Goal: Book appointment/travel/reservation

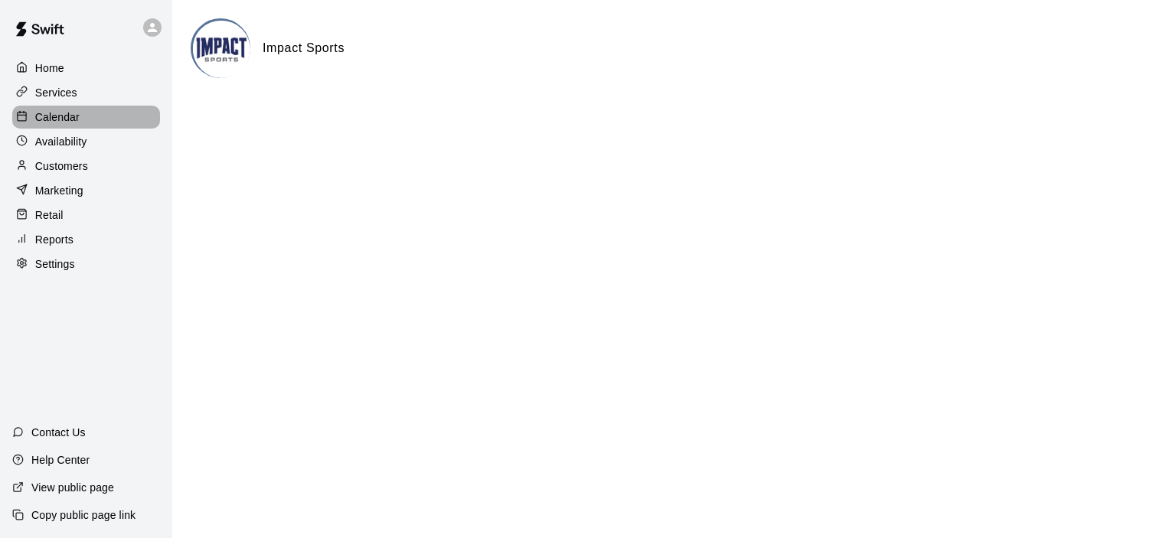
click at [77, 118] on p "Calendar" at bounding box center [57, 116] width 44 height 15
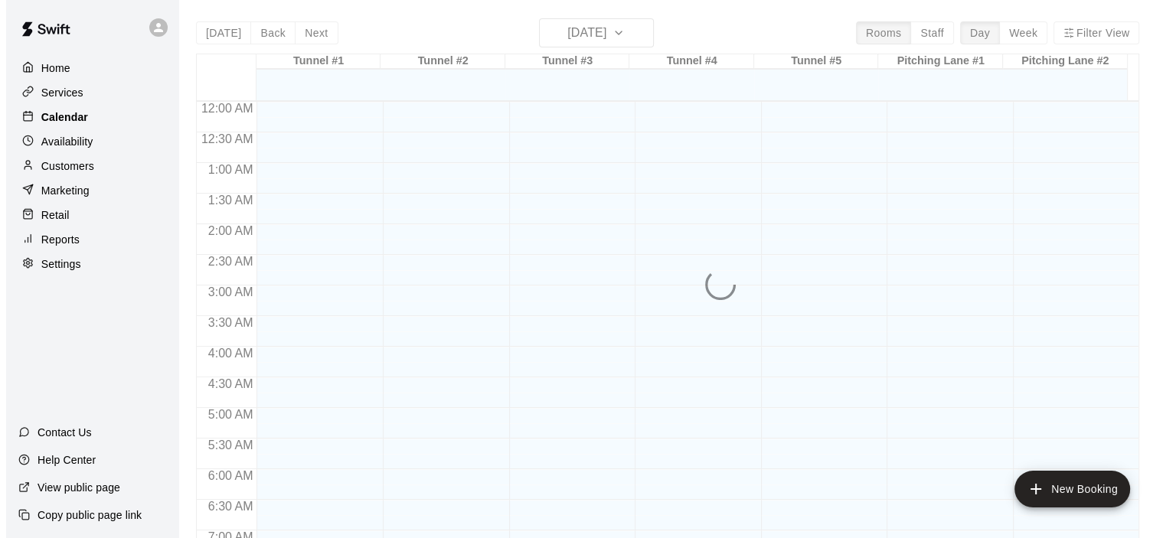
scroll to position [968, 0]
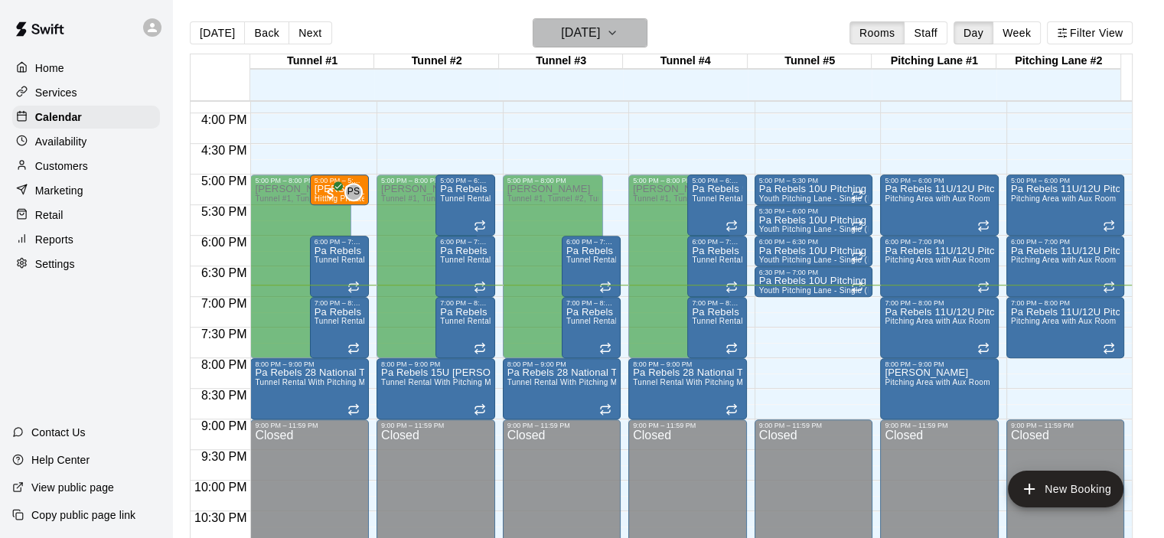
click at [619, 32] on icon "button" at bounding box center [612, 33] width 12 height 18
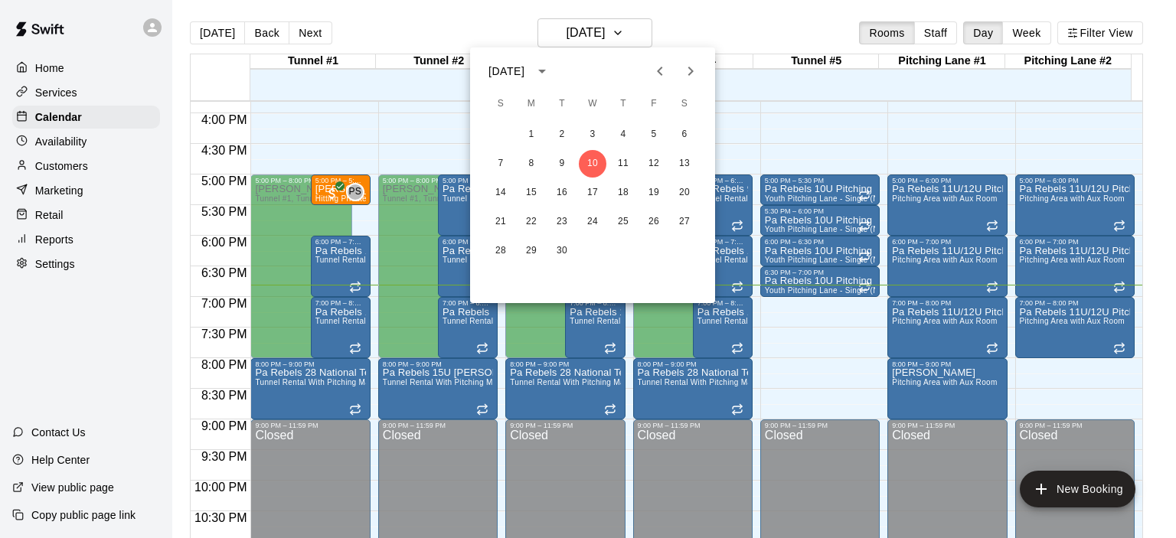
click at [691, 71] on icon "Next month" at bounding box center [690, 71] width 5 height 9
click at [689, 67] on icon "Next month" at bounding box center [690, 71] width 5 height 9
click at [563, 164] on button "6" at bounding box center [562, 164] width 28 height 28
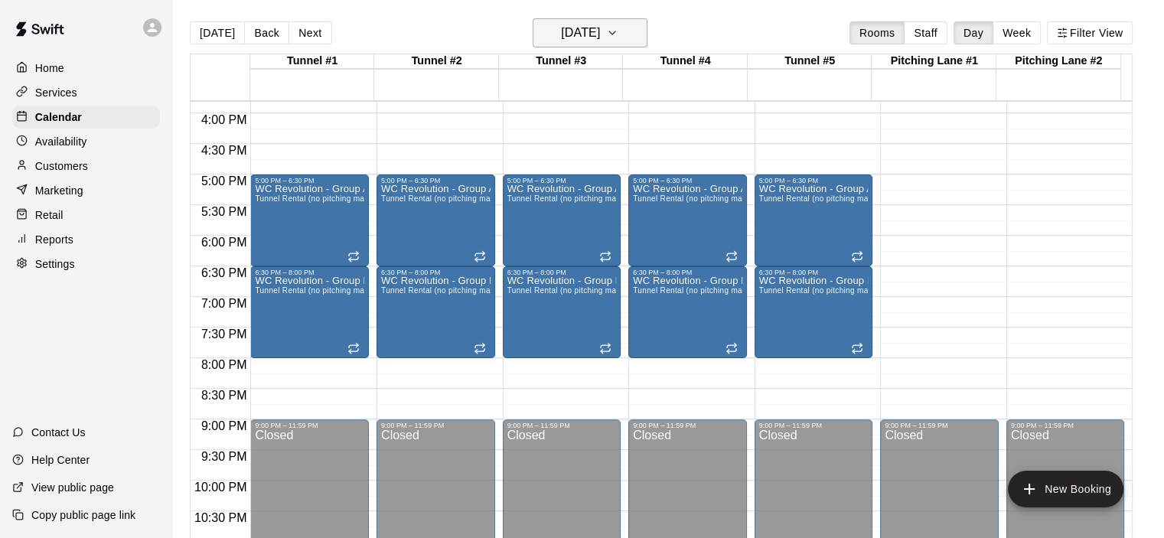
click at [615, 34] on icon "button" at bounding box center [612, 32] width 6 height 3
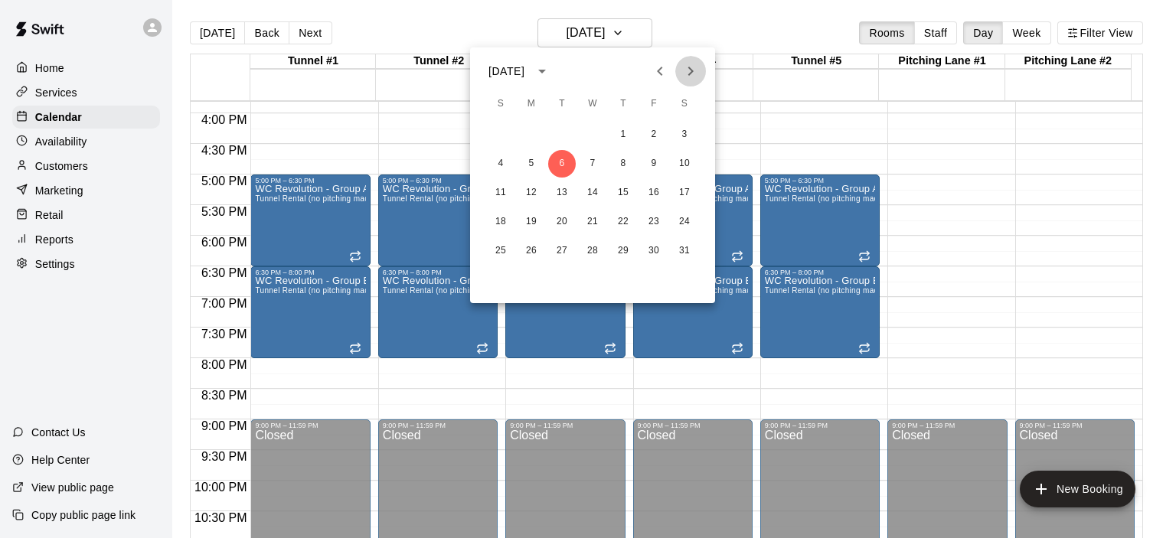
click at [693, 67] on icon "Next month" at bounding box center [690, 71] width 18 height 18
click at [685, 217] on button "28" at bounding box center [685, 222] width 28 height 28
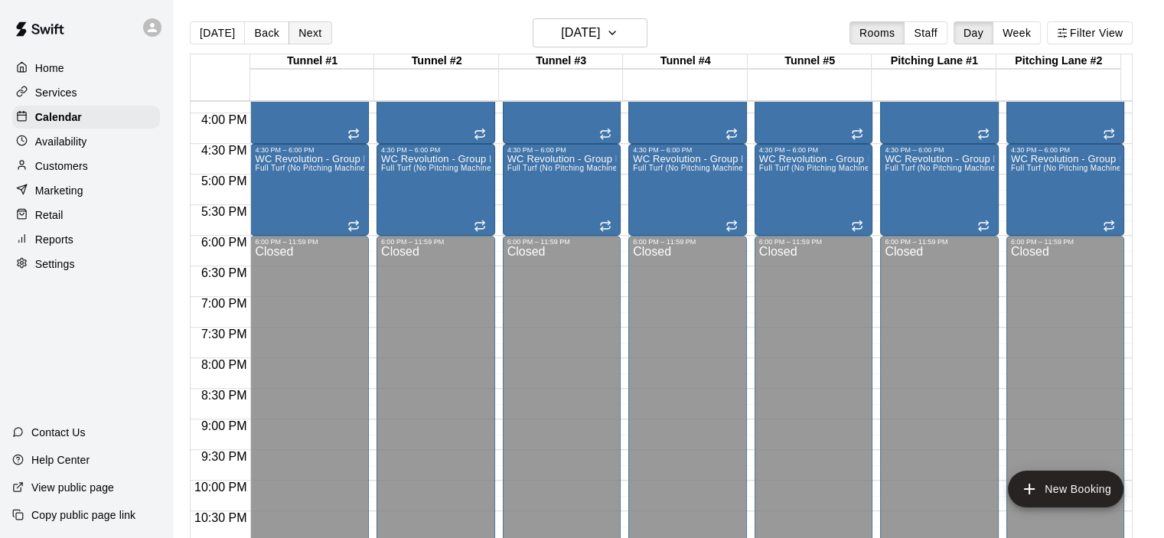
click at [307, 31] on button "Next" at bounding box center [310, 32] width 43 height 23
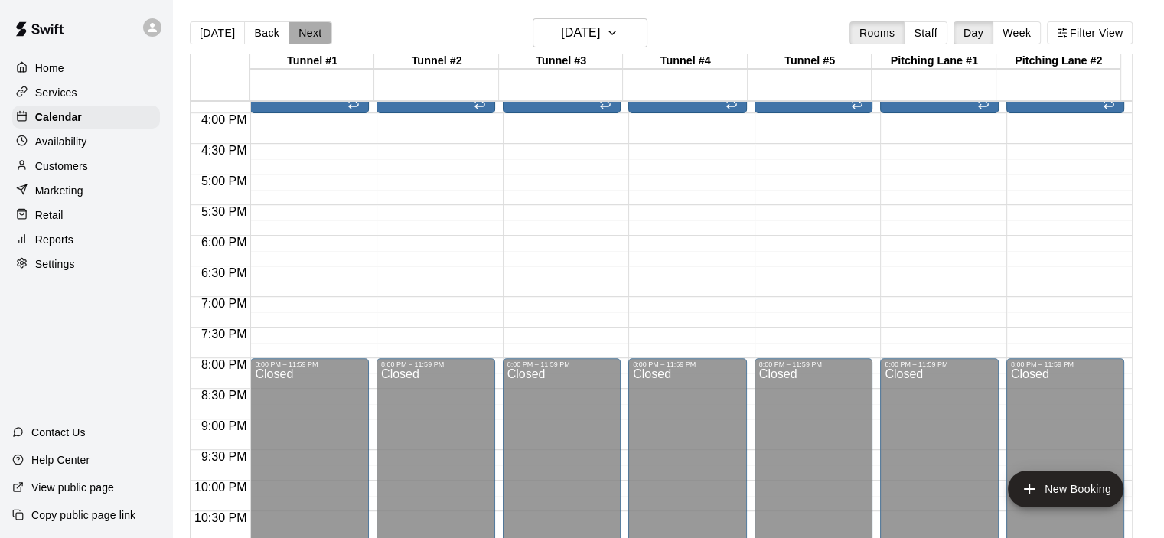
click at [307, 31] on button "Next" at bounding box center [310, 32] width 43 height 23
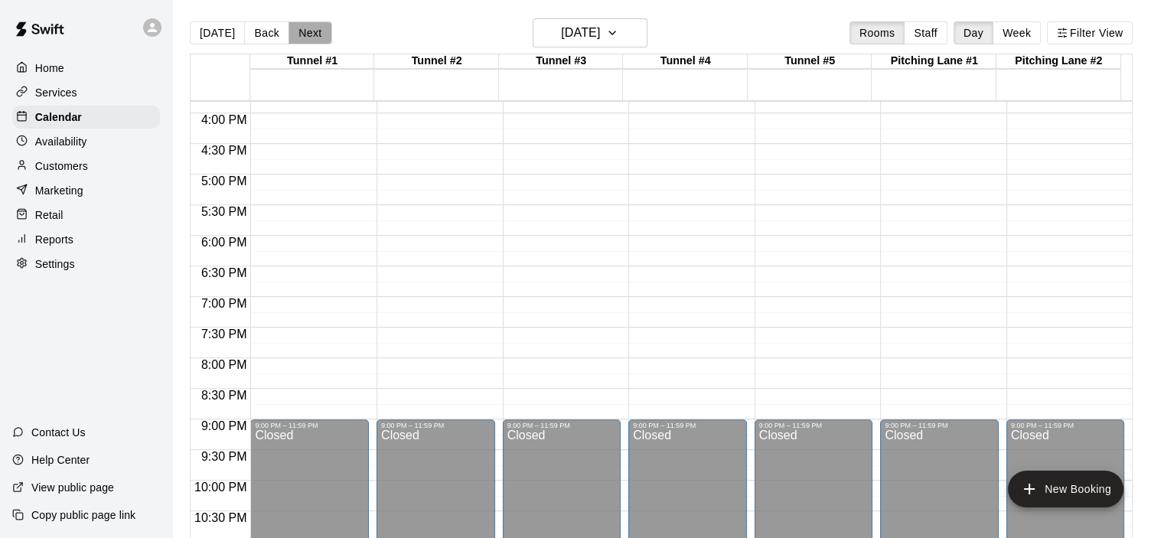
click at [307, 31] on button "Next" at bounding box center [310, 32] width 43 height 23
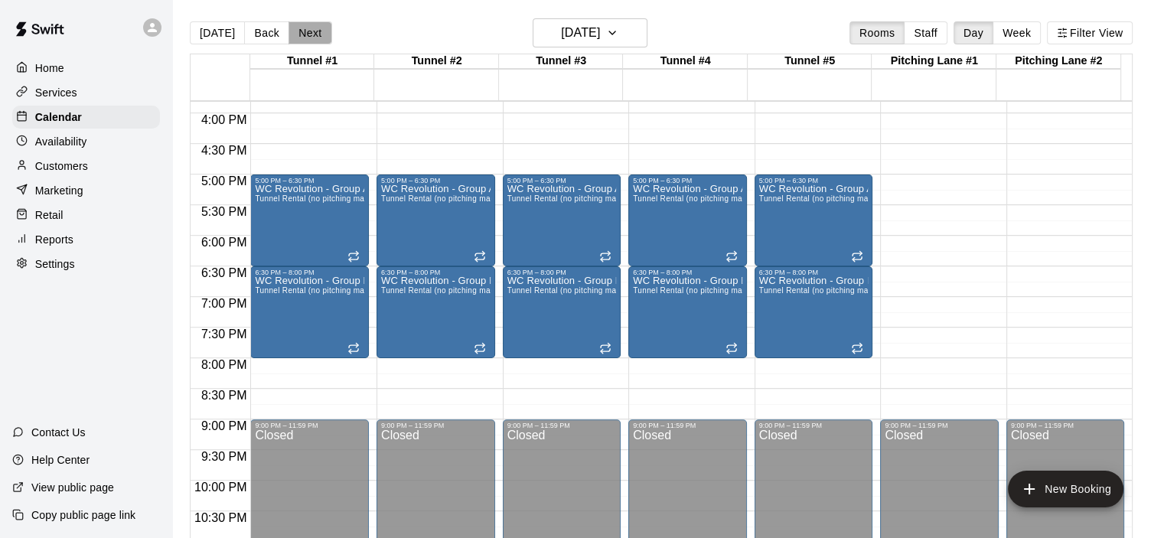
click at [307, 31] on button "Next" at bounding box center [310, 32] width 43 height 23
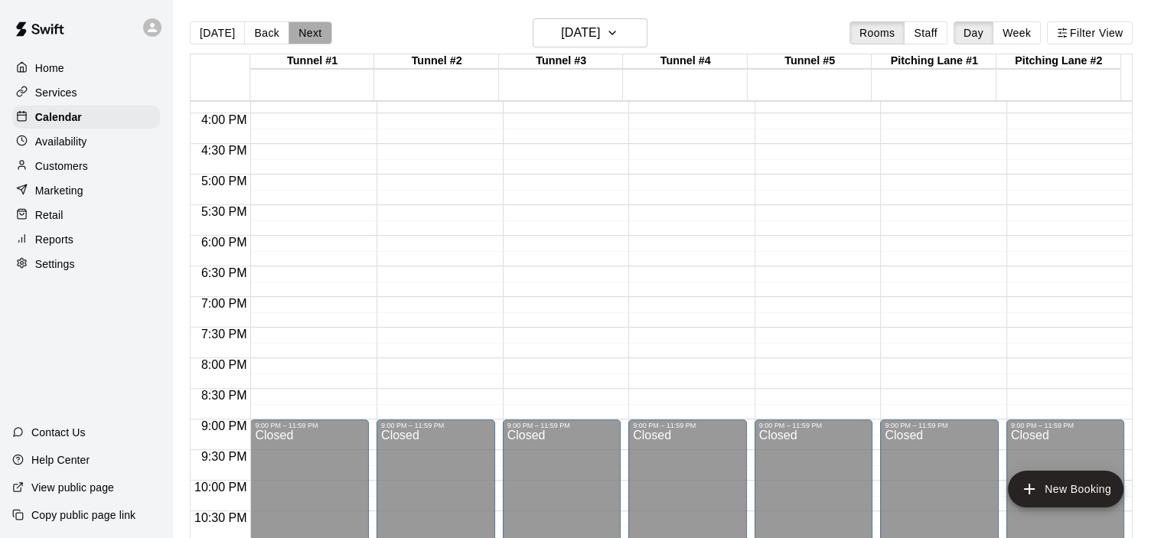
click at [307, 31] on button "Next" at bounding box center [310, 32] width 43 height 23
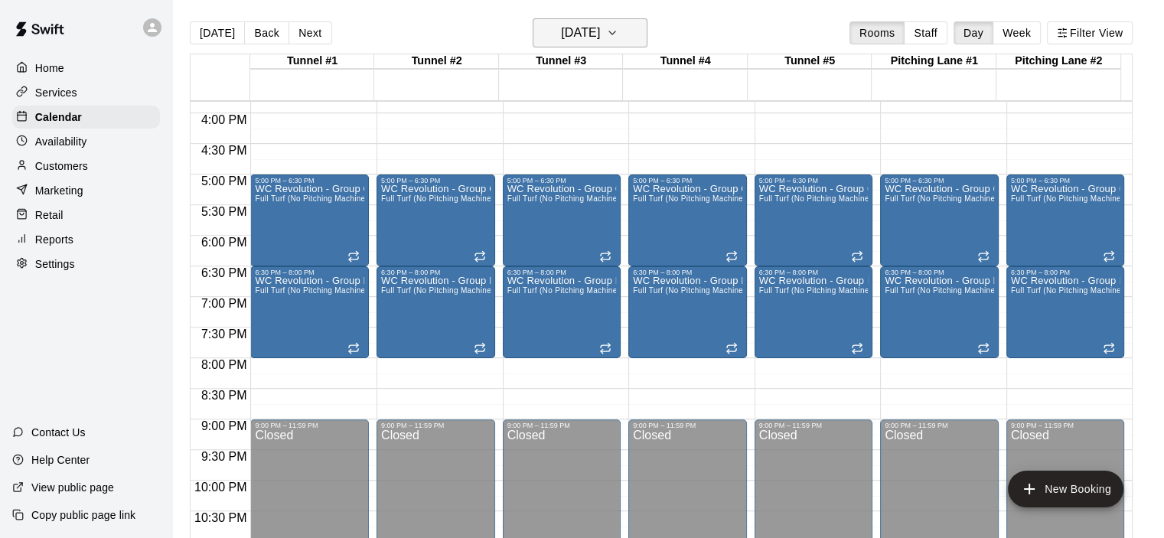
click at [586, 27] on h6 "[DATE]" at bounding box center [580, 32] width 39 height 21
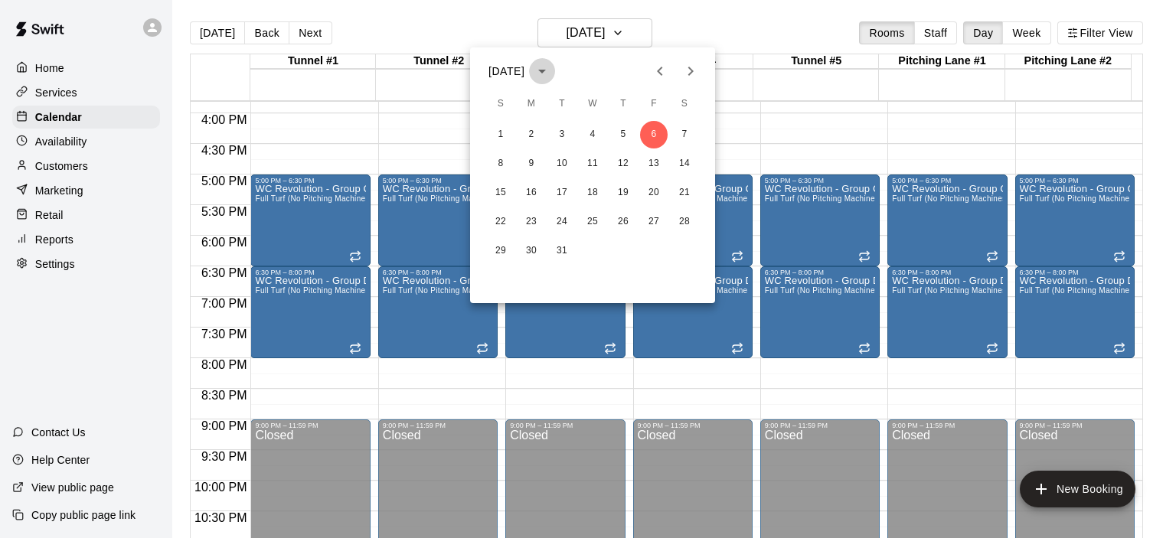
click at [551, 67] on icon "calendar view is open, switch to year view" at bounding box center [542, 71] width 18 height 18
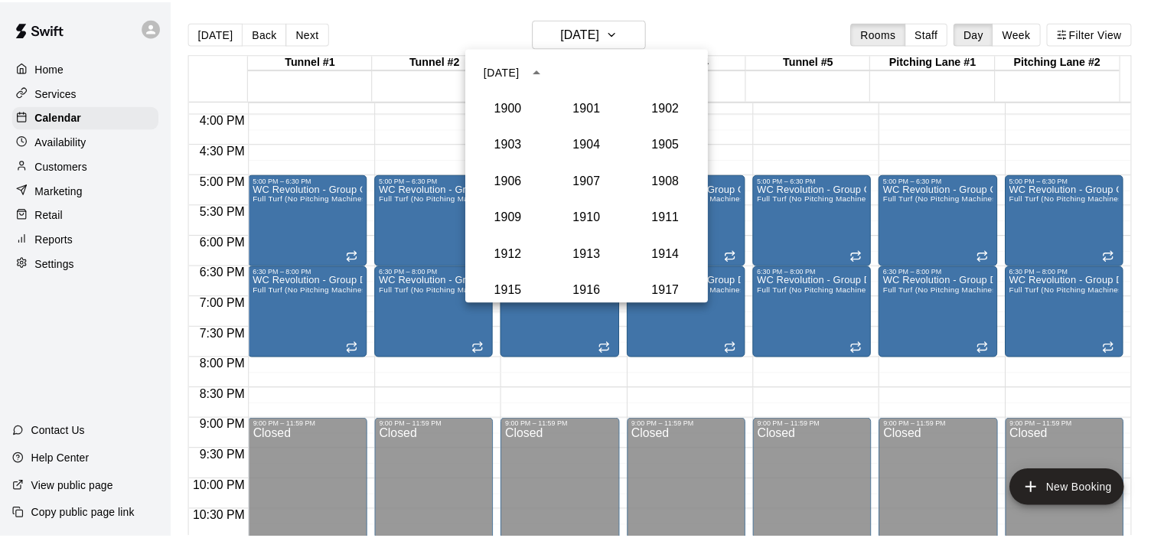
scroll to position [1454, 0]
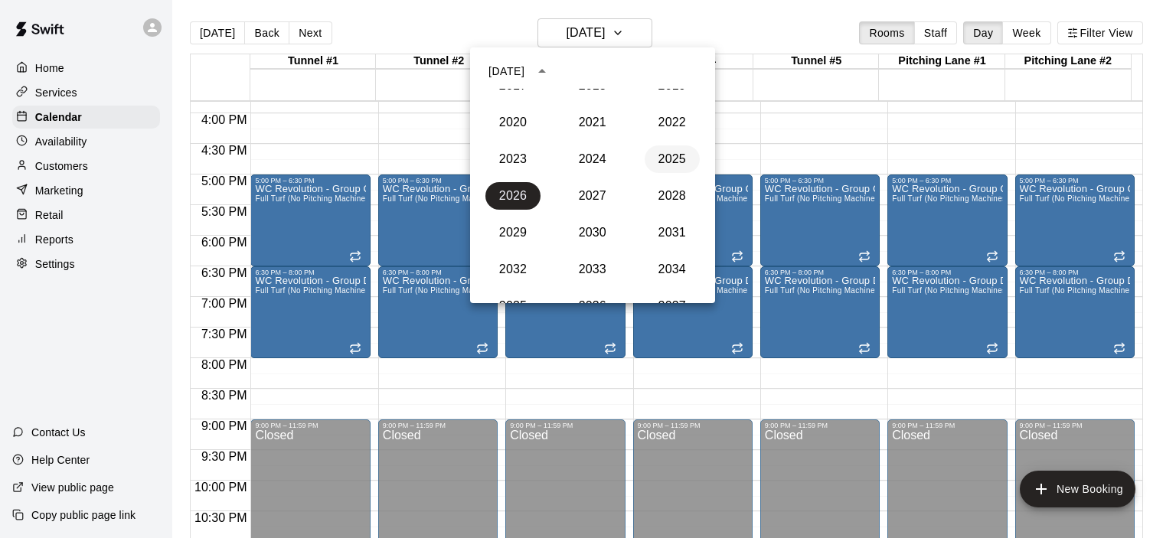
click at [662, 161] on button "2025" at bounding box center [672, 159] width 55 height 28
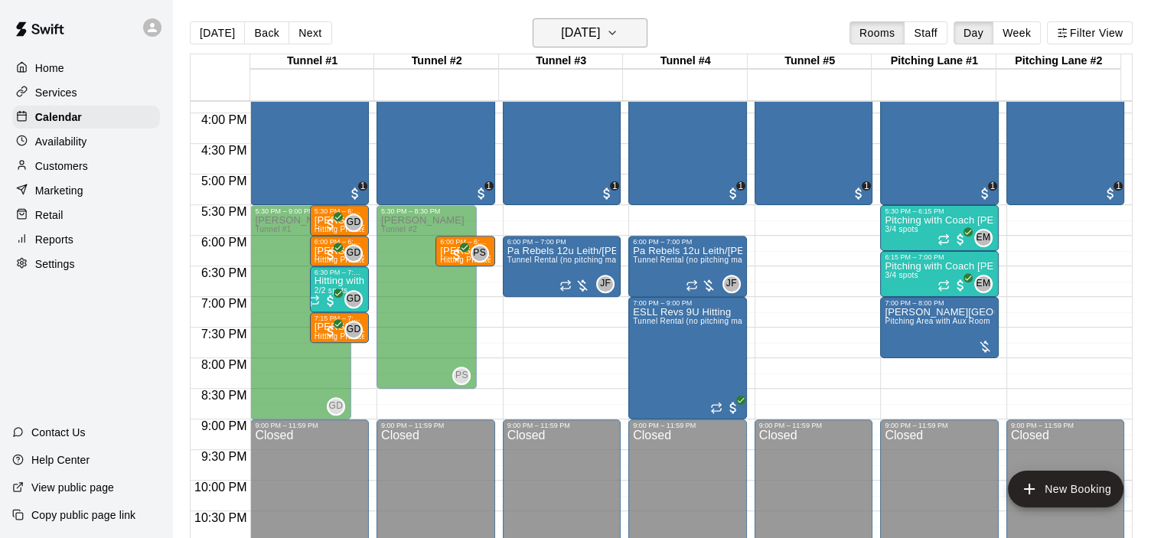
click at [619, 35] on icon "button" at bounding box center [612, 33] width 12 height 18
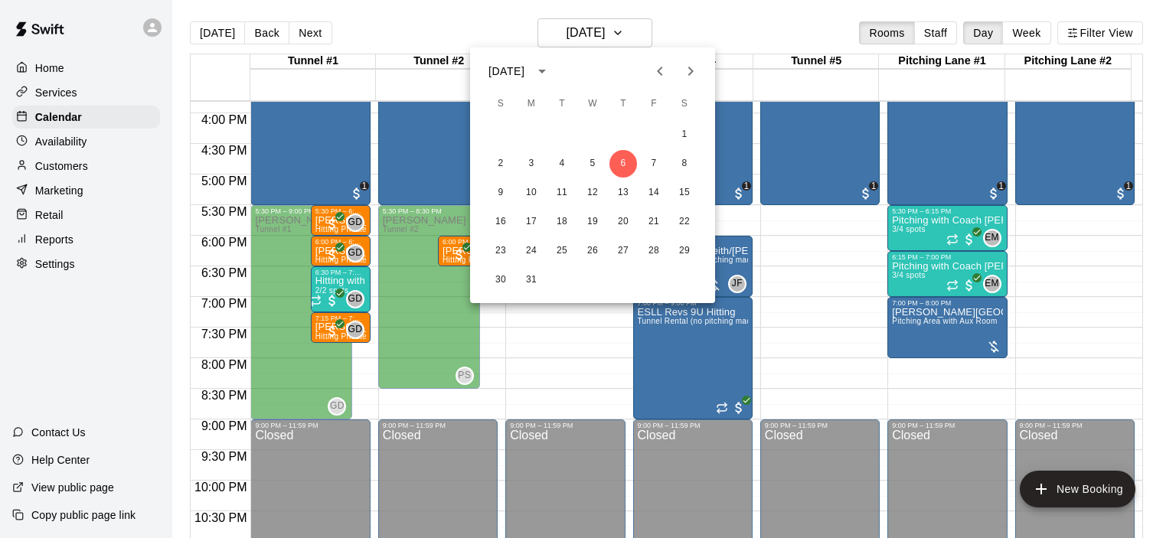
click at [819, 178] on div at bounding box center [588, 269] width 1176 height 538
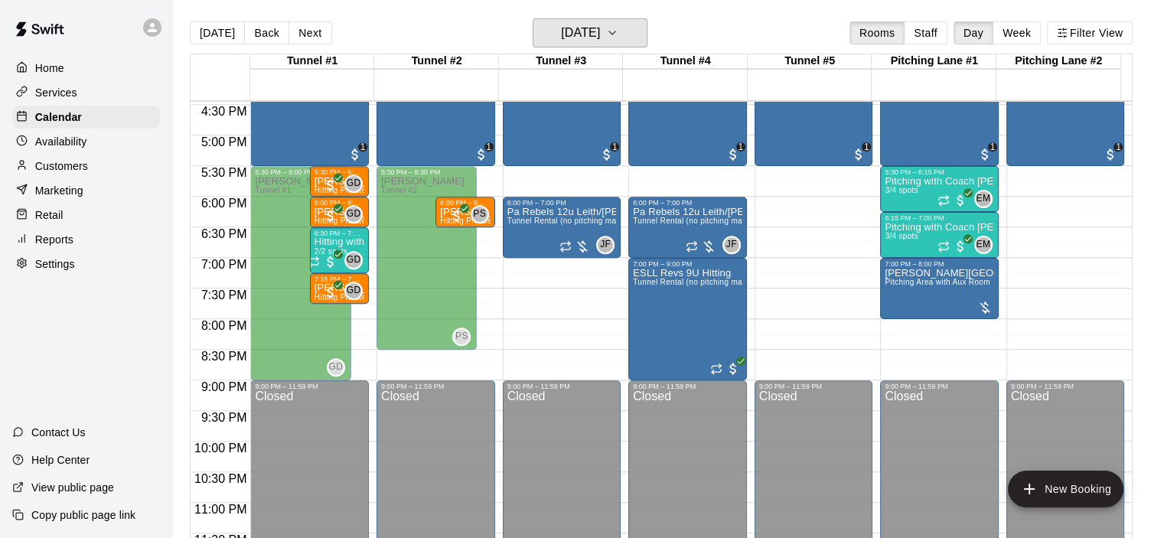
scroll to position [1015, 0]
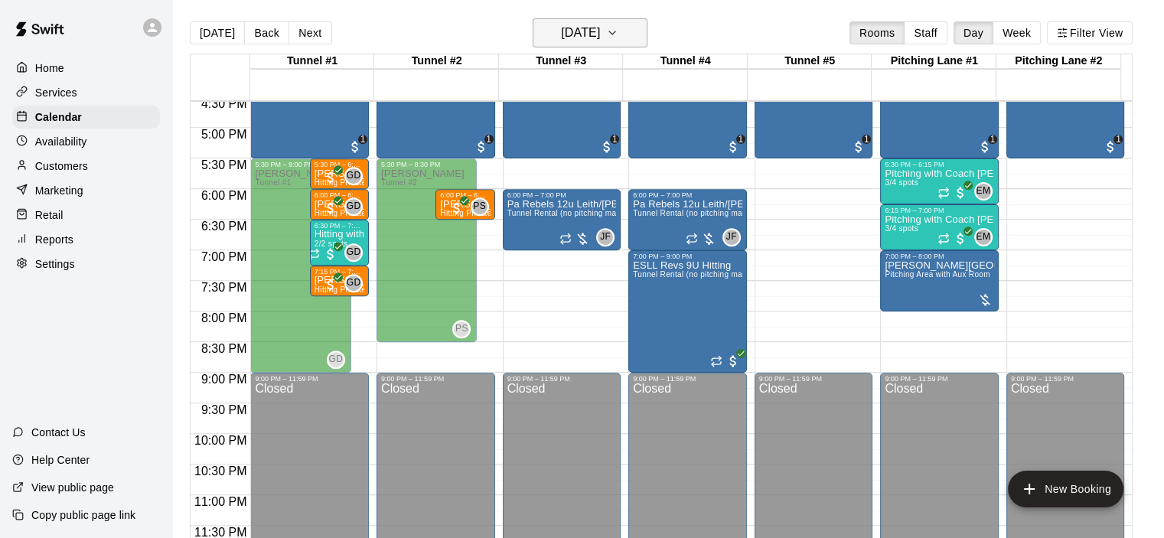
click at [635, 31] on button "[DATE]" at bounding box center [590, 32] width 115 height 29
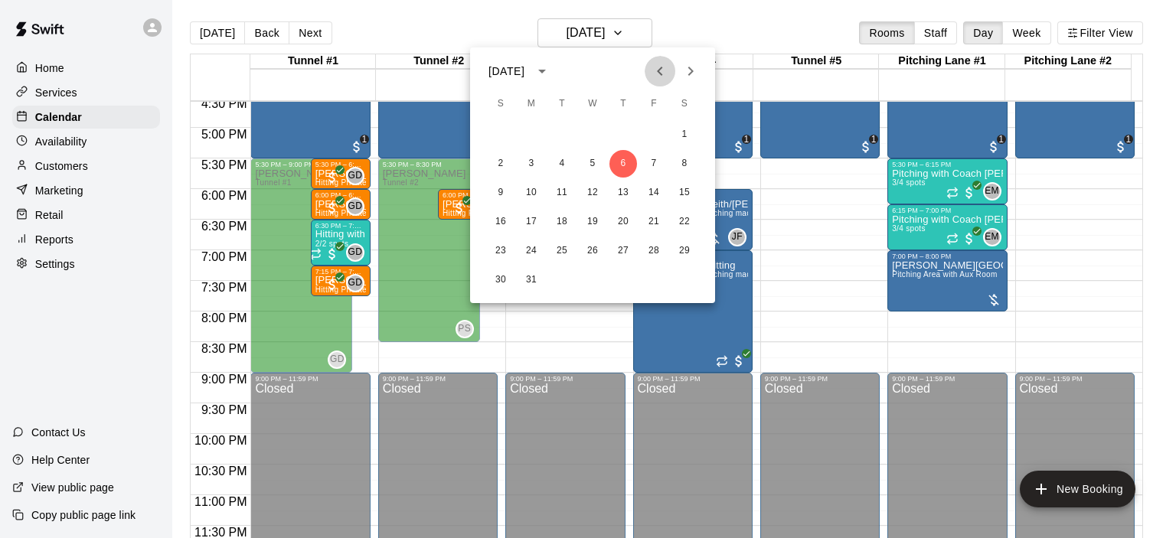
click at [664, 72] on icon "Previous month" at bounding box center [660, 71] width 18 height 18
click at [539, 163] on button "3" at bounding box center [531, 164] width 28 height 28
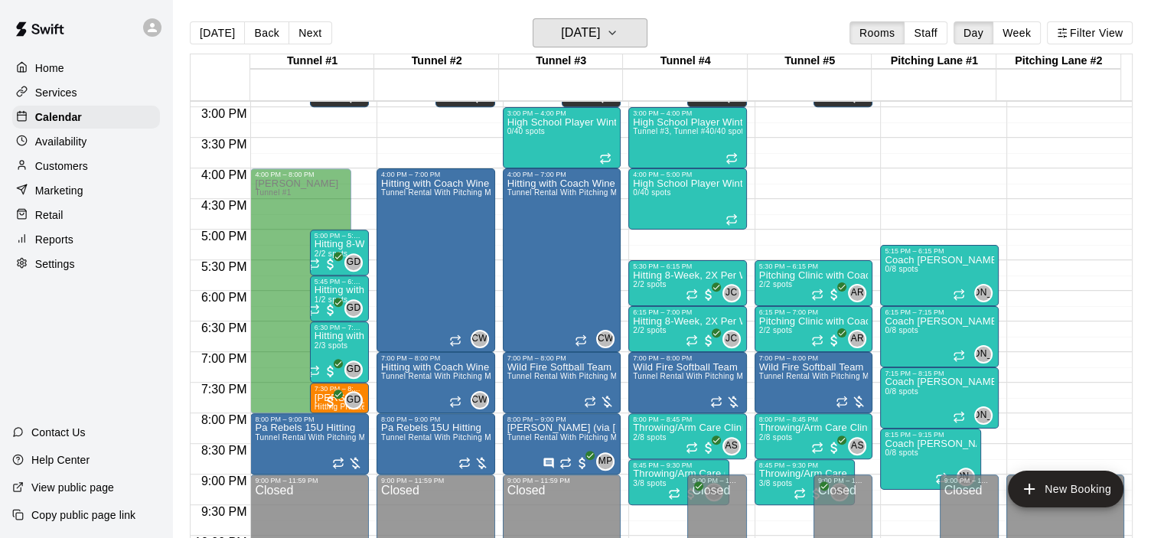
scroll to position [919, 0]
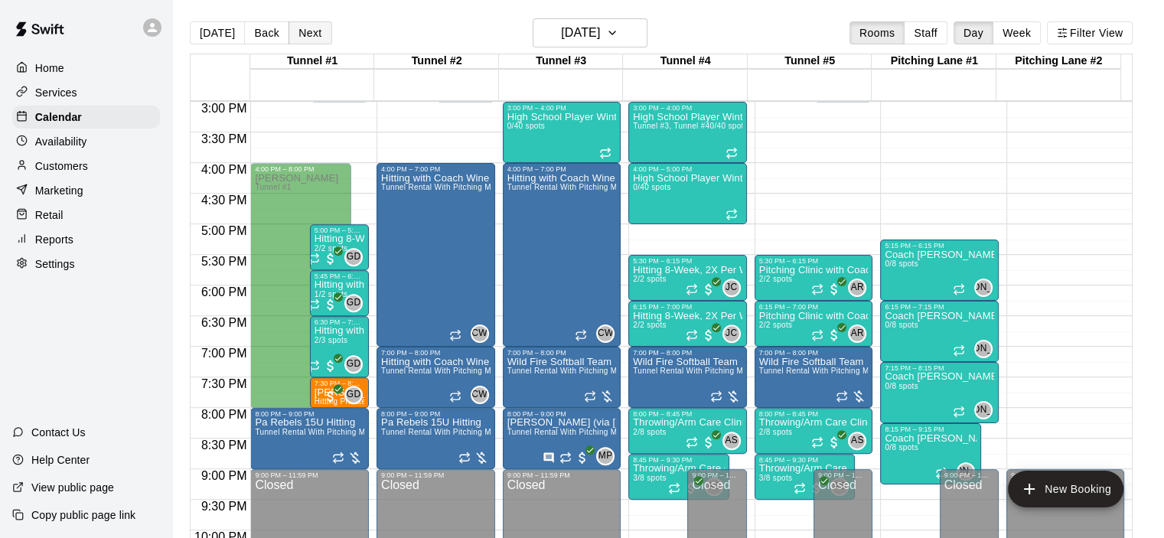
click at [303, 30] on button "Next" at bounding box center [310, 32] width 43 height 23
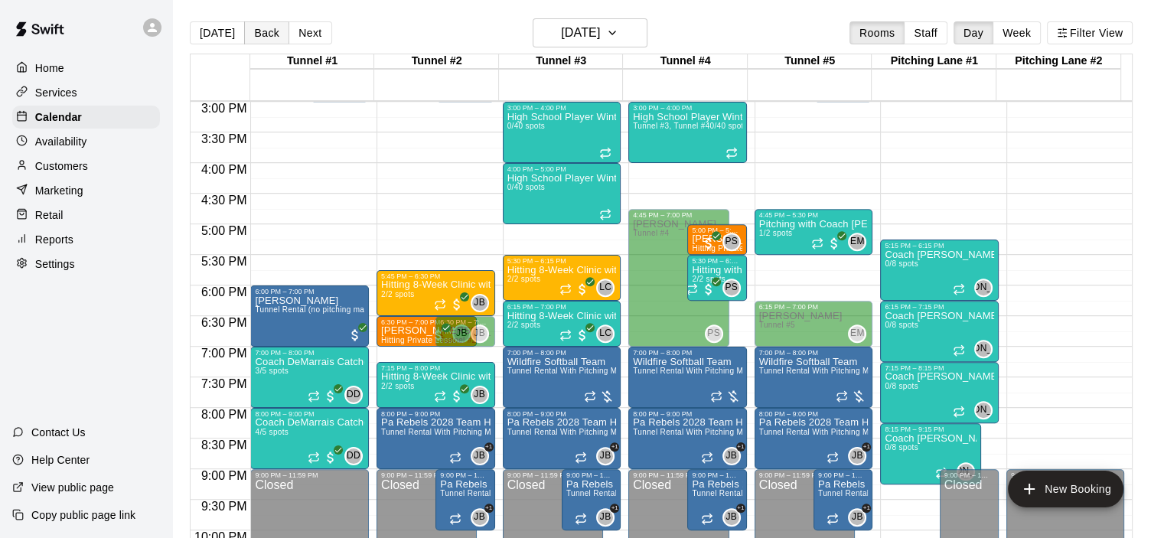
click at [256, 29] on button "Back" at bounding box center [266, 32] width 45 height 23
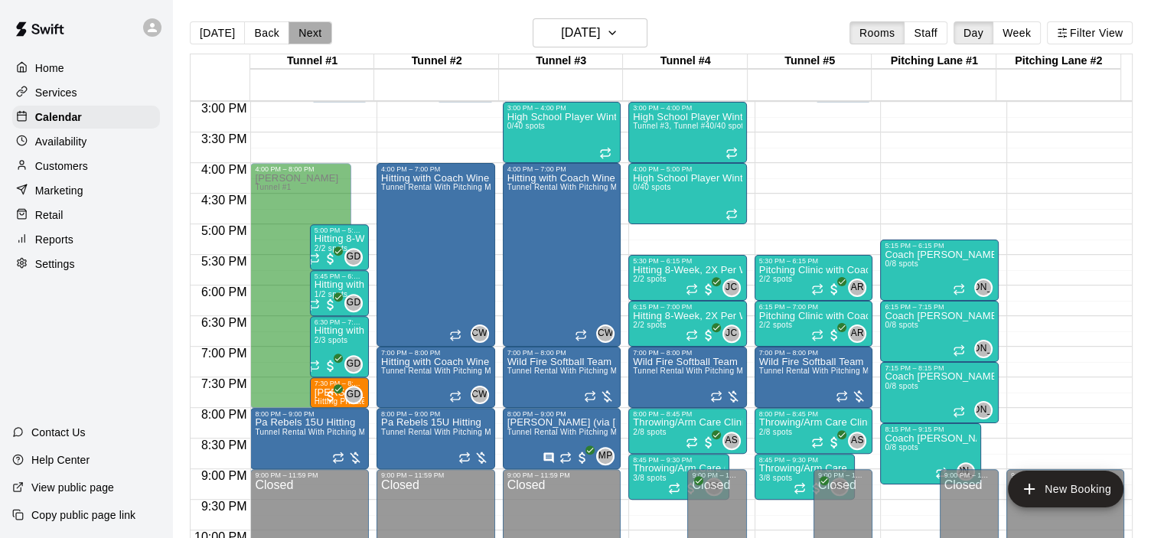
click at [291, 29] on button "Next" at bounding box center [310, 32] width 43 height 23
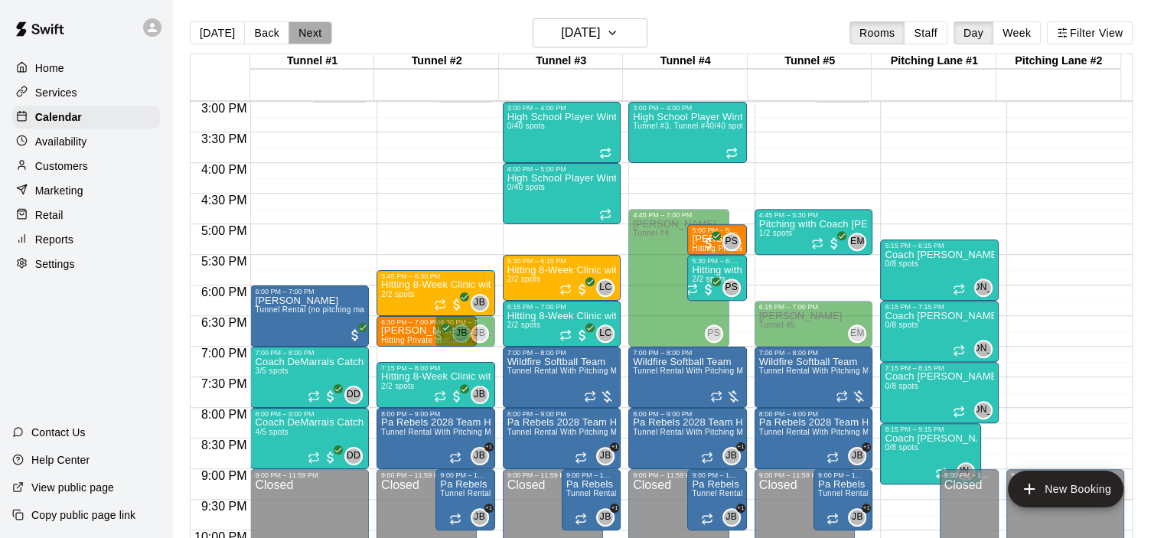
click at [291, 29] on button "Next" at bounding box center [310, 32] width 43 height 23
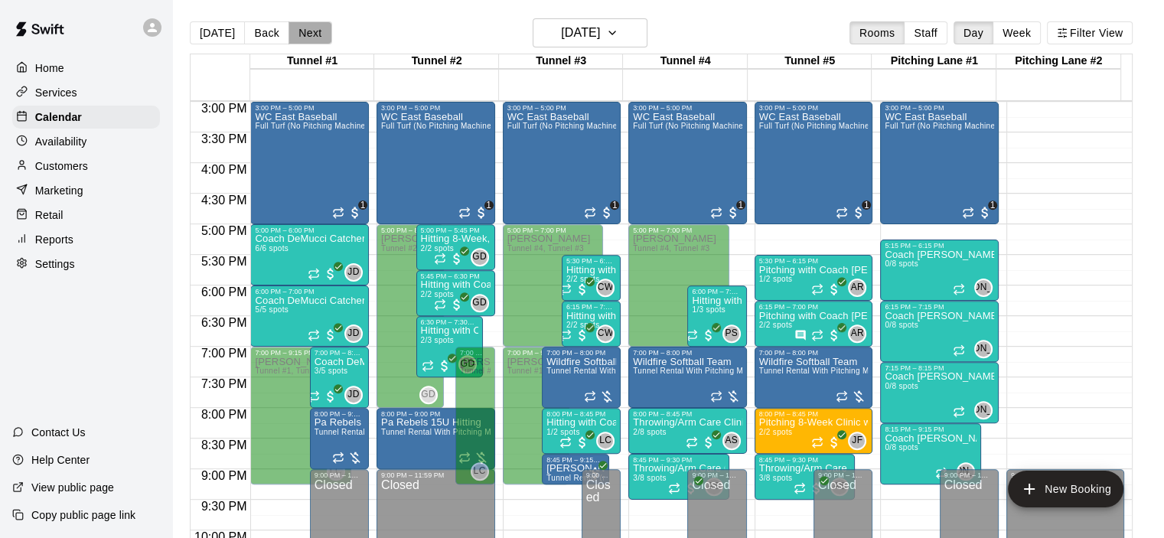
click at [300, 28] on button "Next" at bounding box center [310, 32] width 43 height 23
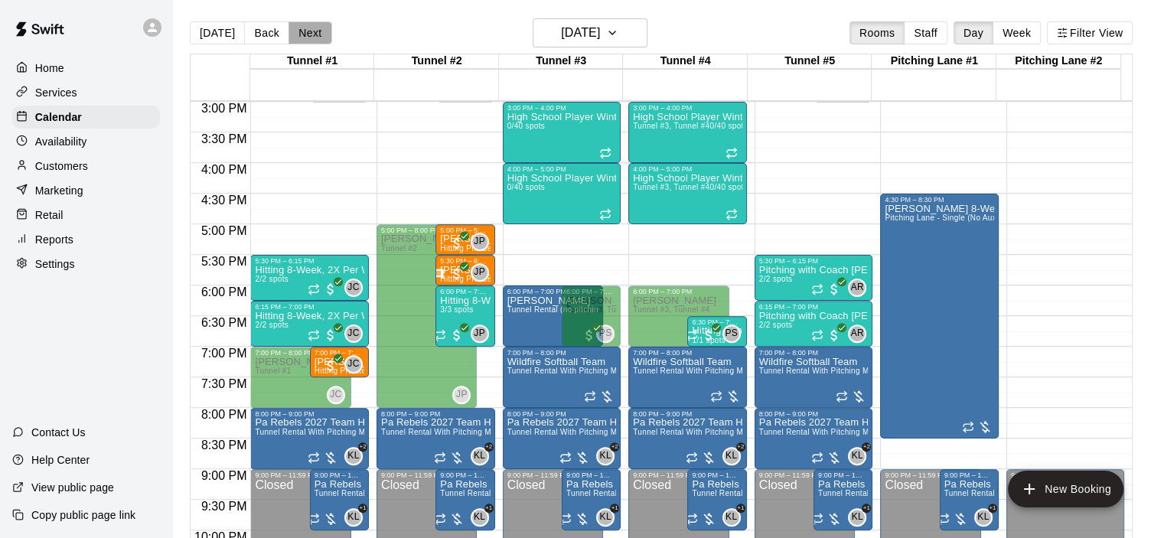
click at [300, 28] on button "Next" at bounding box center [310, 32] width 43 height 23
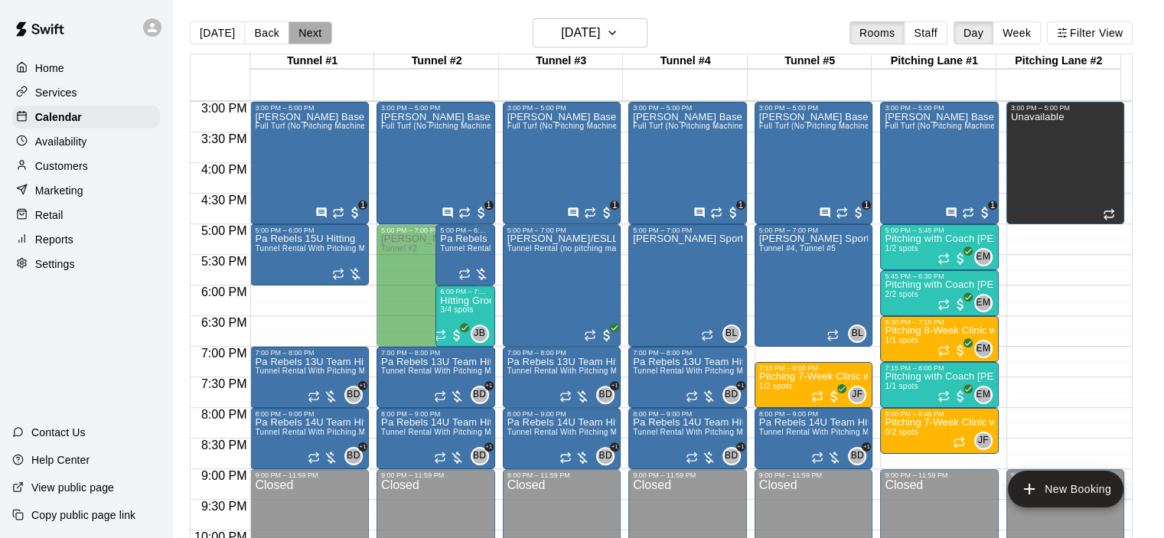
click at [300, 28] on button "Next" at bounding box center [310, 32] width 43 height 23
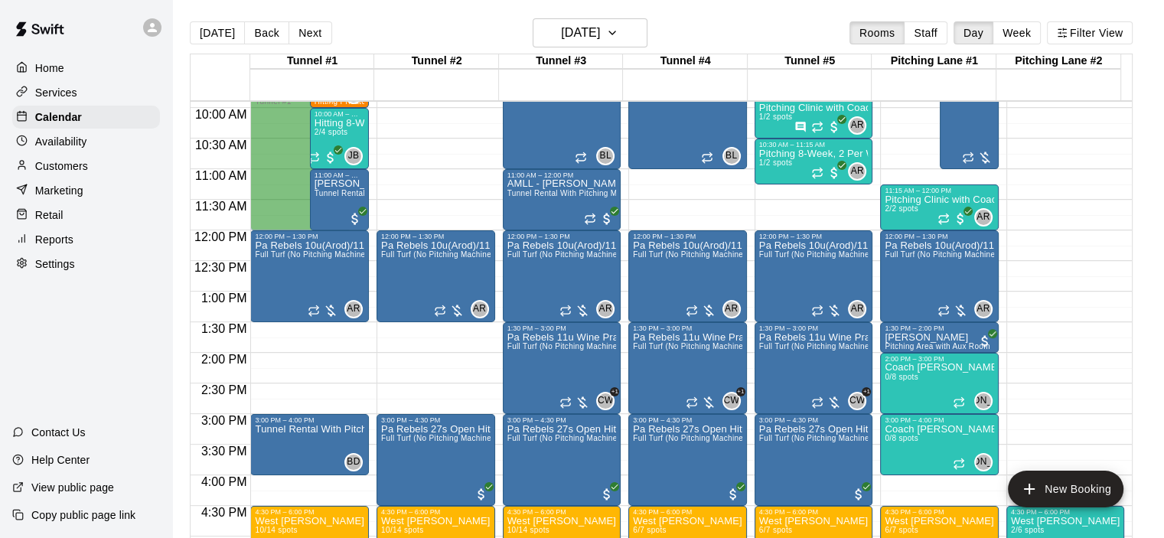
scroll to position [611, 0]
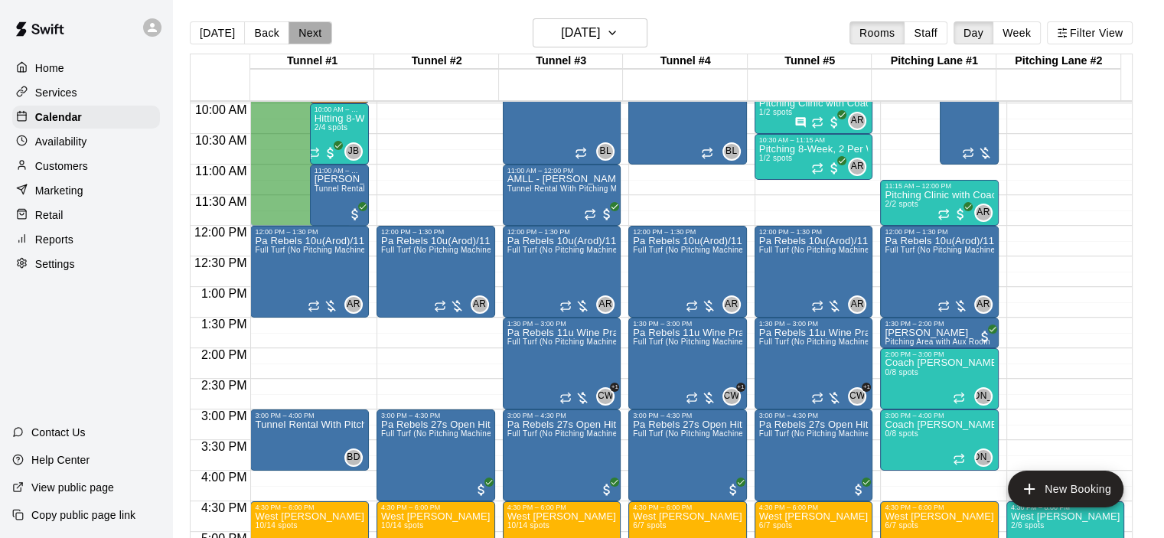
click at [314, 34] on button "Next" at bounding box center [310, 32] width 43 height 23
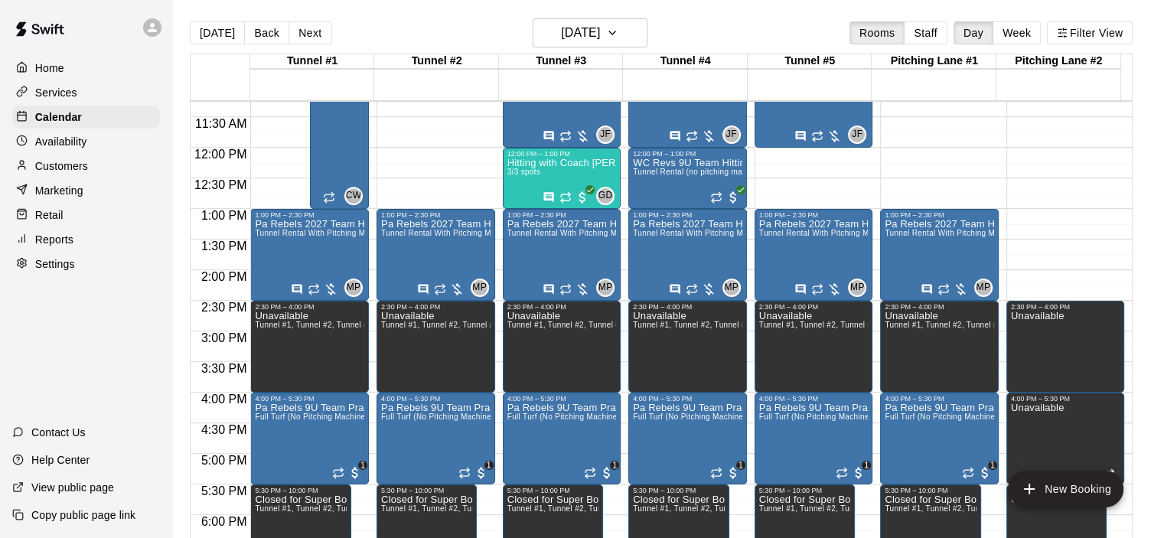
scroll to position [691, 0]
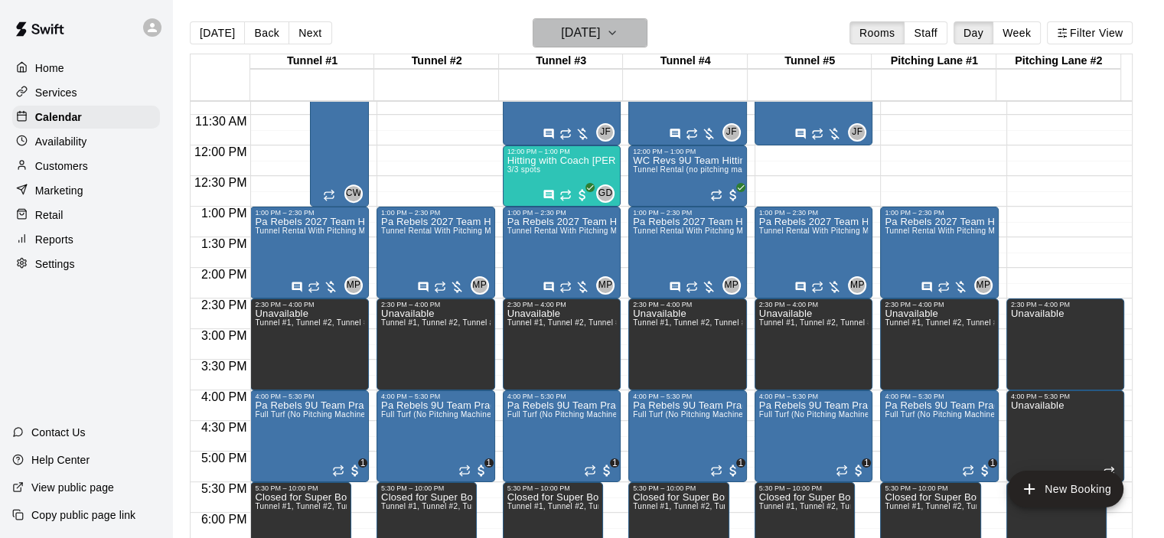
click at [619, 36] on icon "button" at bounding box center [612, 33] width 12 height 18
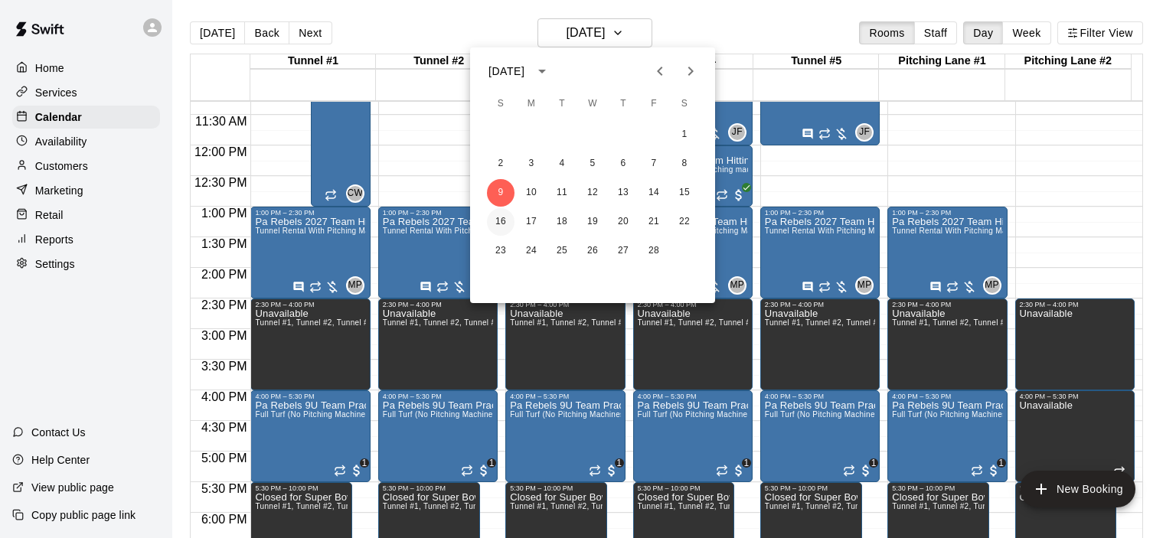
click at [501, 226] on button "16" at bounding box center [501, 222] width 28 height 28
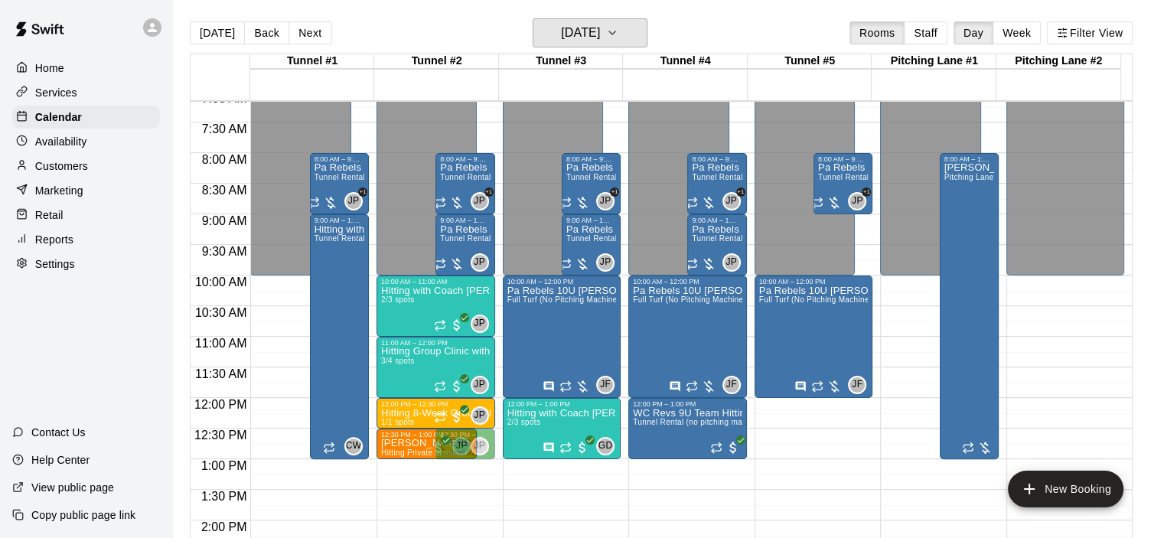
scroll to position [435, 0]
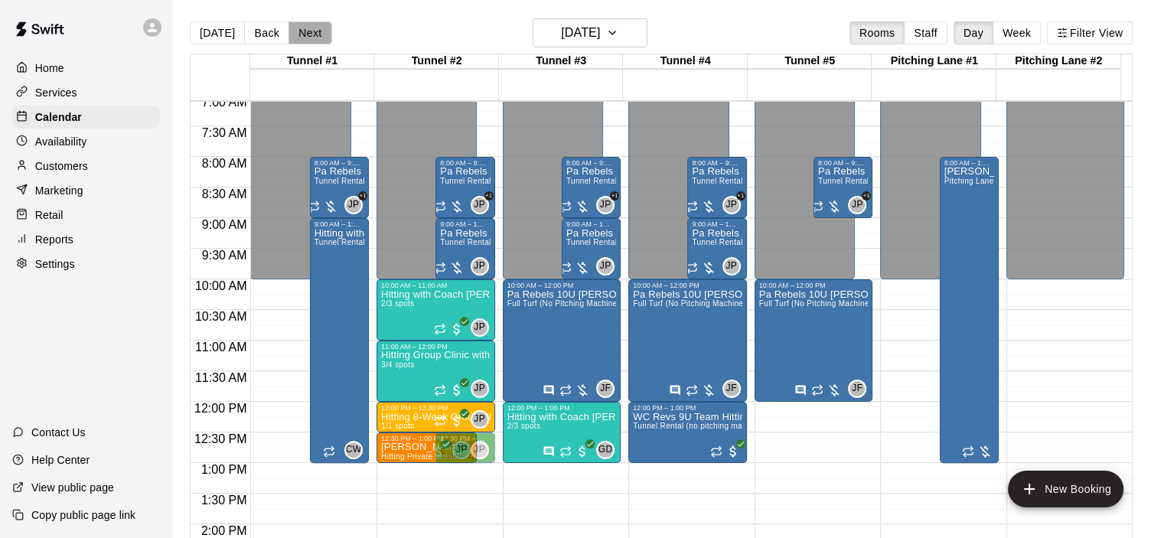
click at [306, 27] on button "Next" at bounding box center [310, 32] width 43 height 23
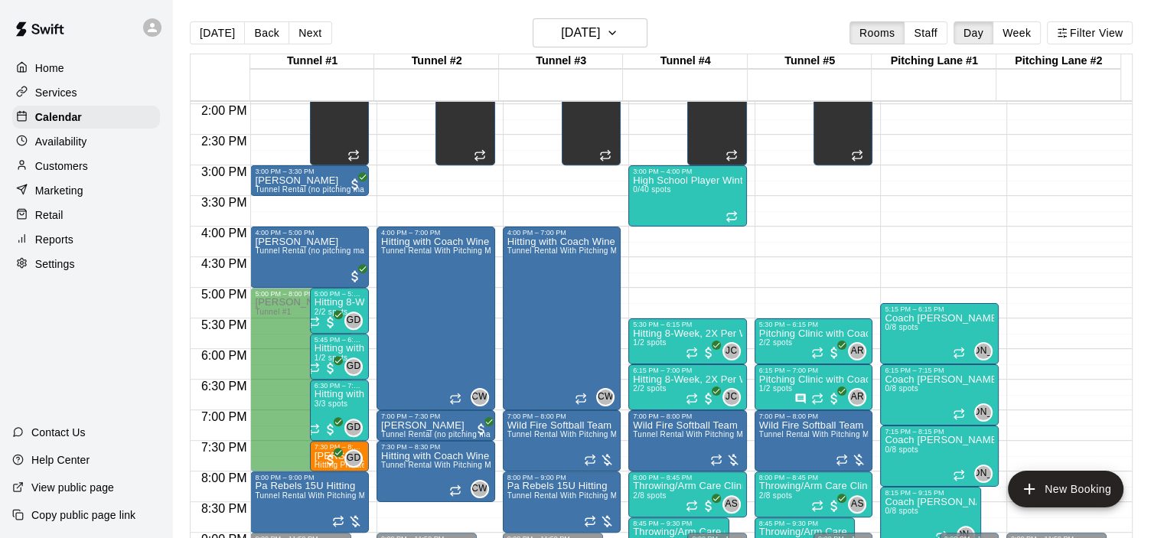
scroll to position [873, 0]
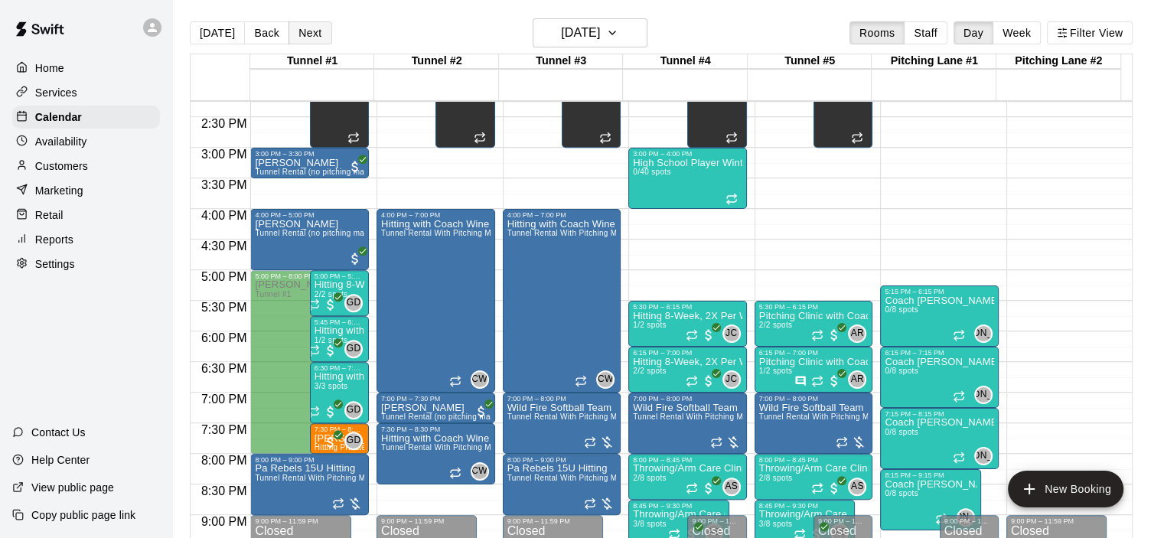
click at [294, 31] on button "Next" at bounding box center [310, 32] width 43 height 23
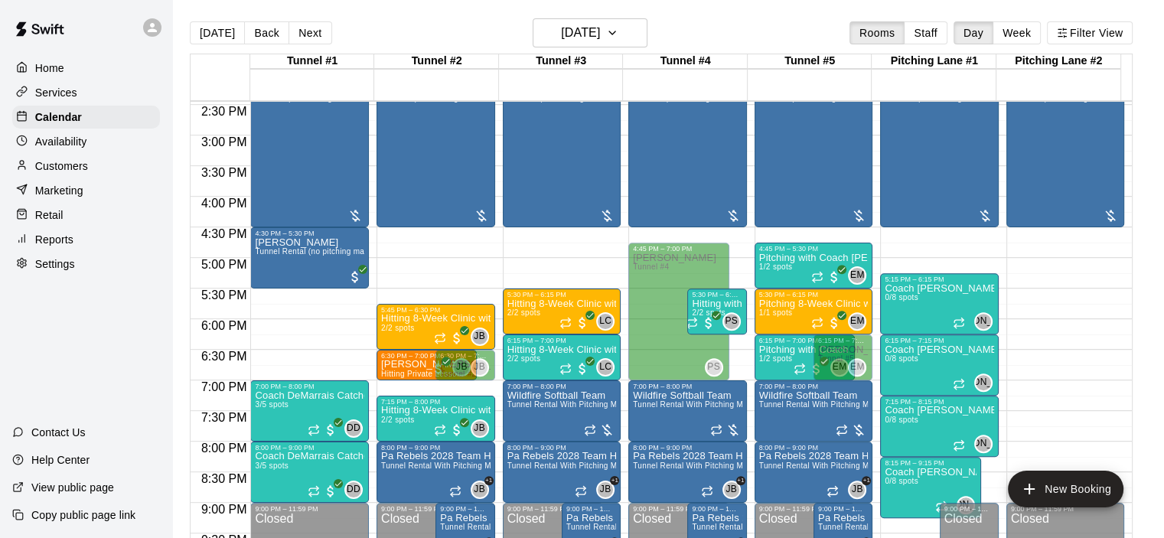
scroll to position [1015, 0]
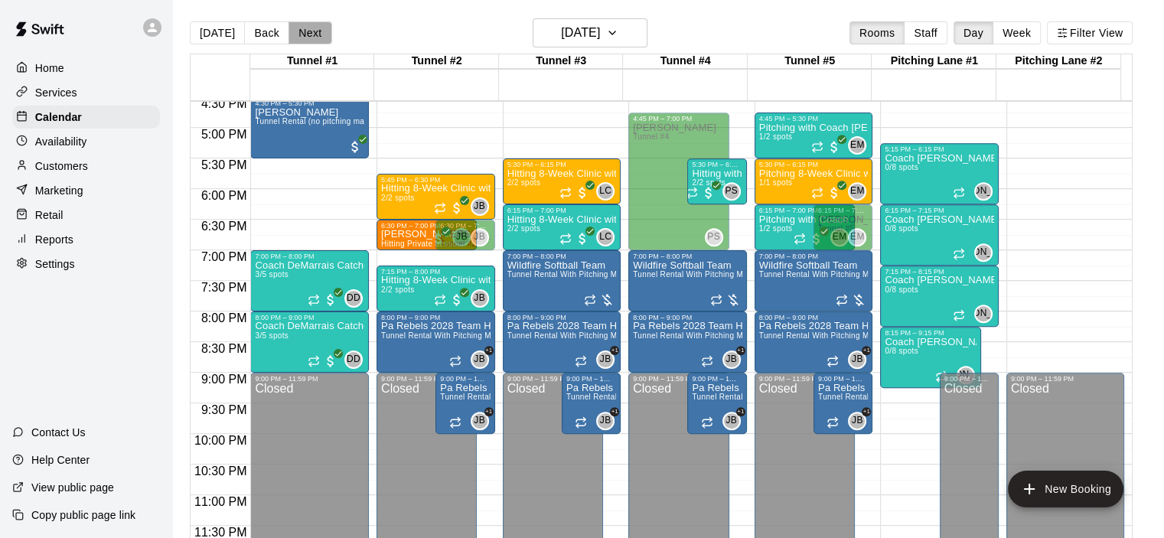
click at [312, 32] on button "Next" at bounding box center [310, 32] width 43 height 23
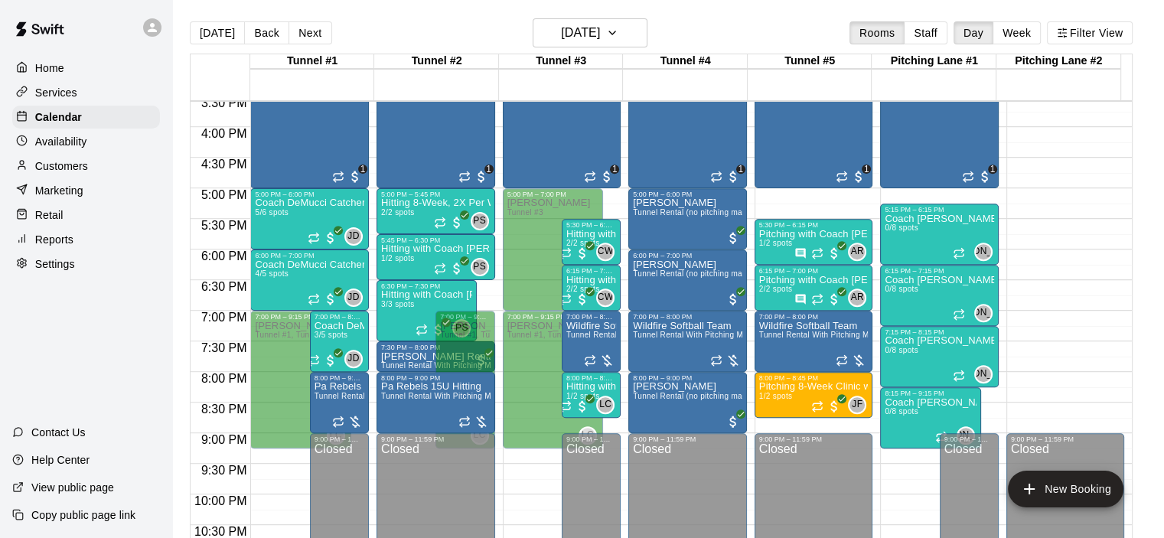
scroll to position [961, 0]
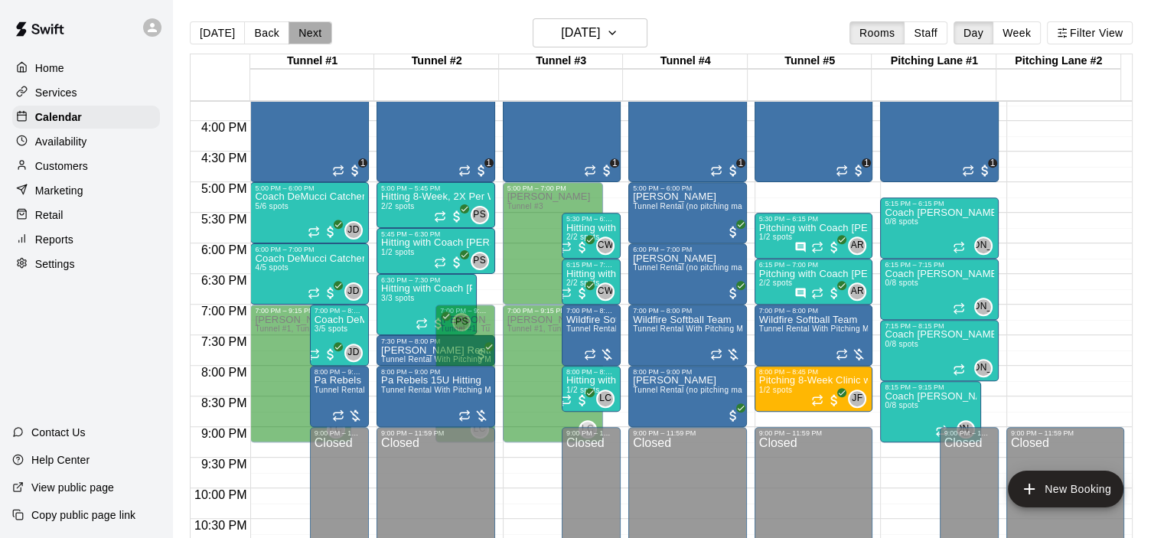
click at [300, 28] on button "Next" at bounding box center [310, 32] width 43 height 23
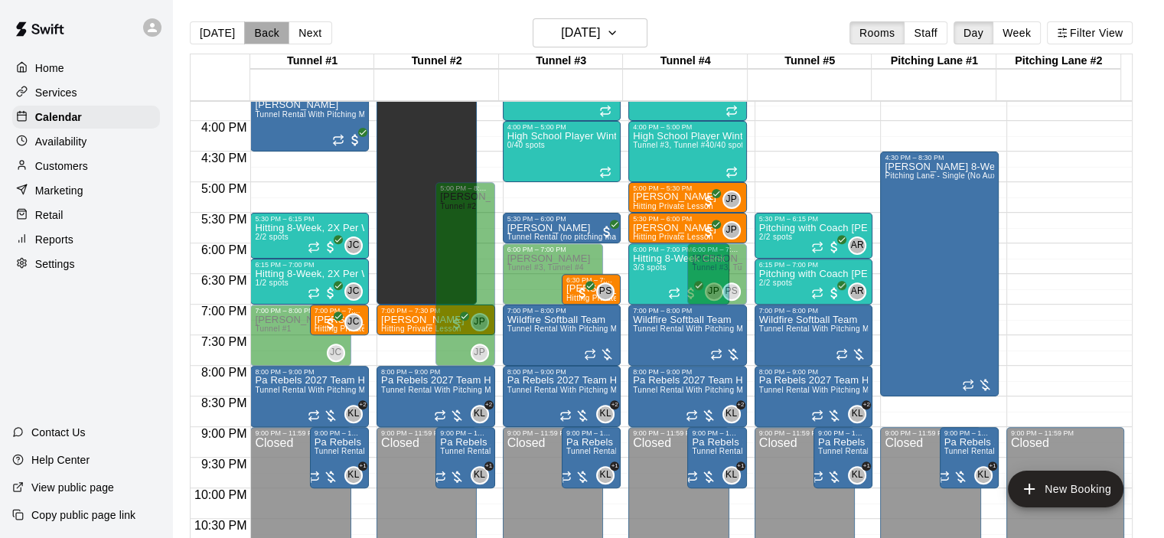
click at [251, 25] on button "Back" at bounding box center [266, 32] width 45 height 23
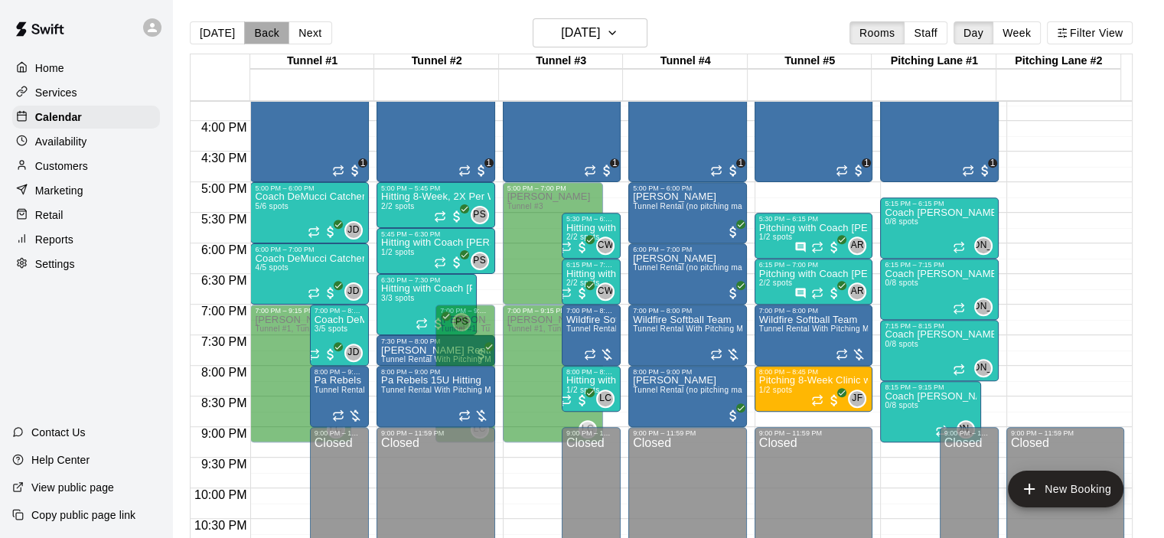
click at [251, 25] on button "Back" at bounding box center [266, 32] width 45 height 23
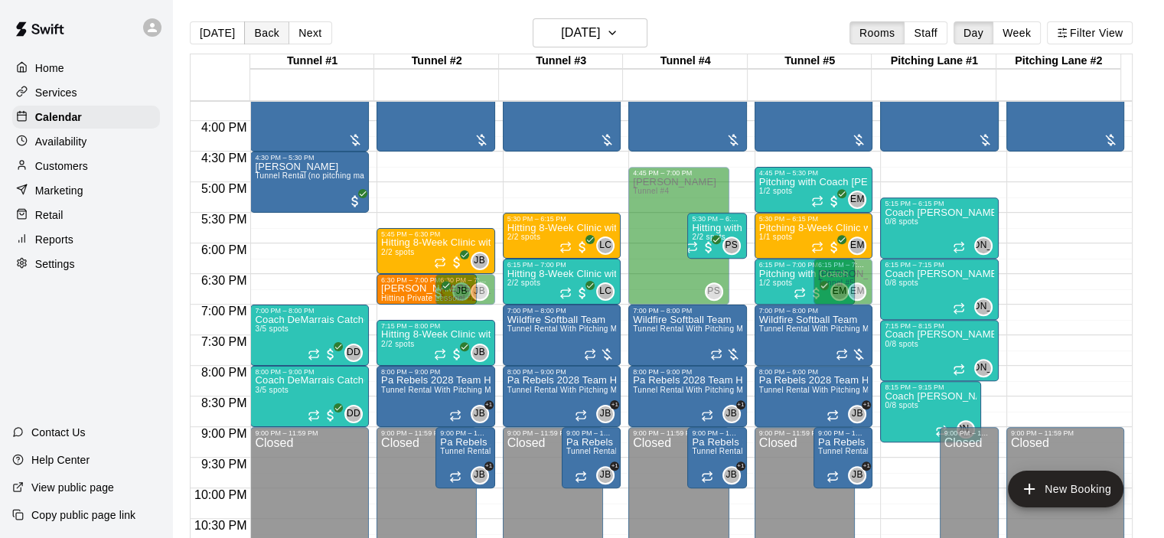
click at [251, 25] on button "Back" at bounding box center [266, 32] width 45 height 23
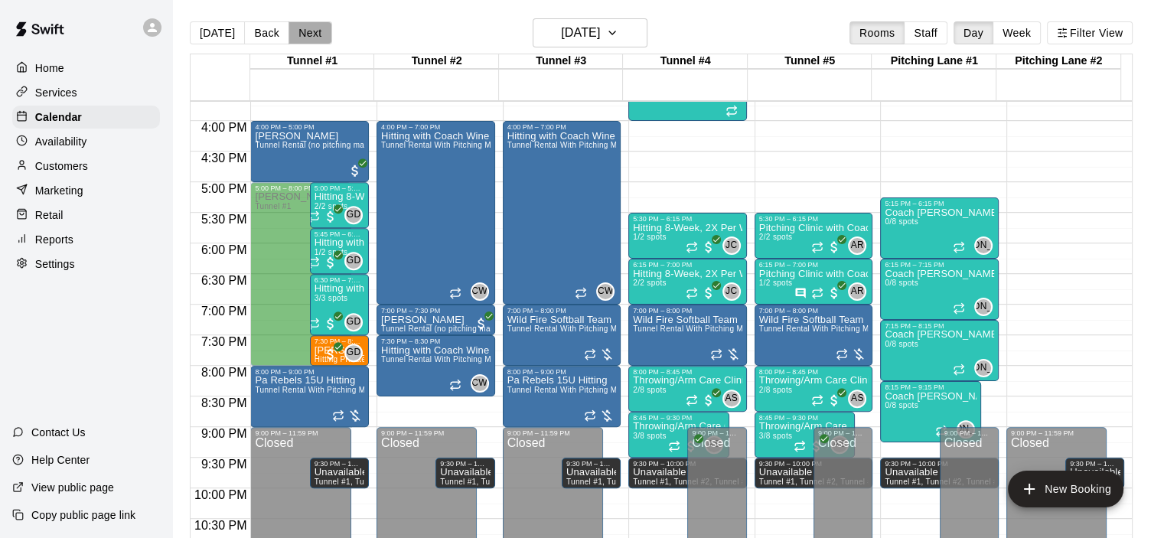
click at [309, 32] on button "Next" at bounding box center [310, 32] width 43 height 23
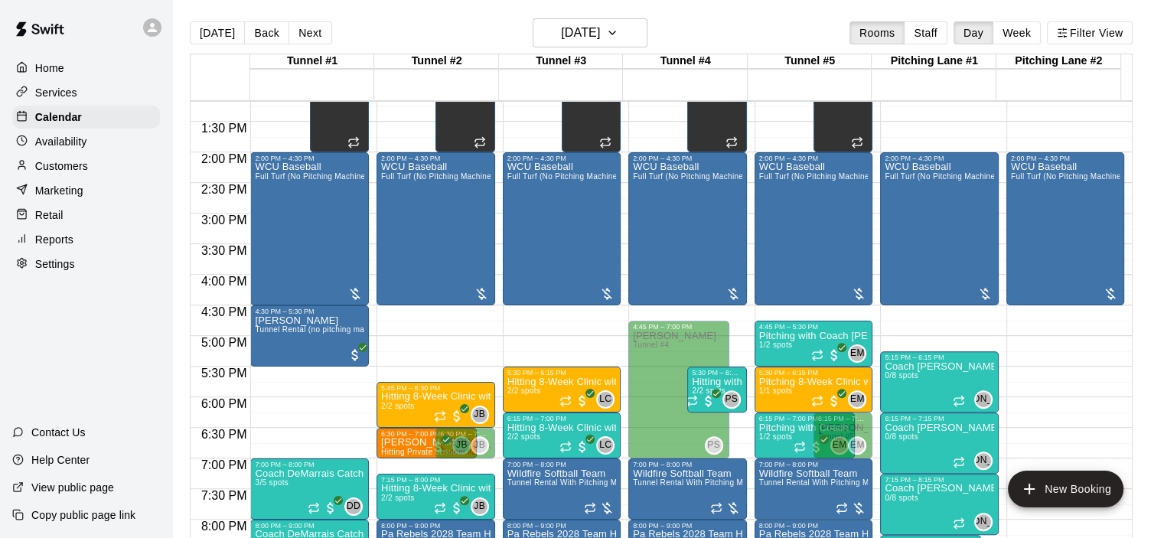
scroll to position [811, 0]
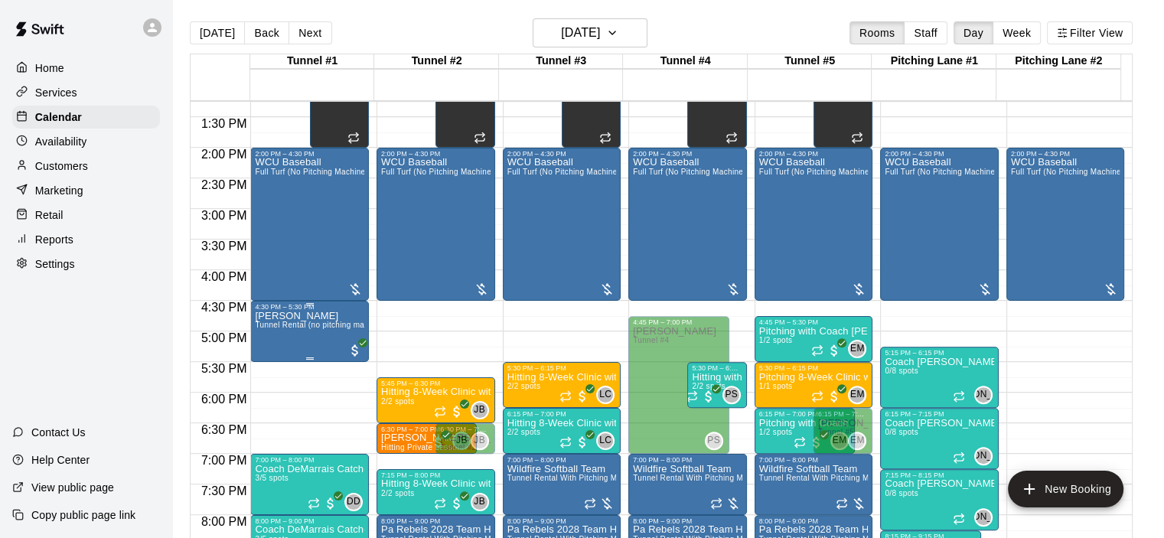
click at [332, 329] on span "Tunnel Rental (no pitching machine)" at bounding box center [321, 325] width 132 height 8
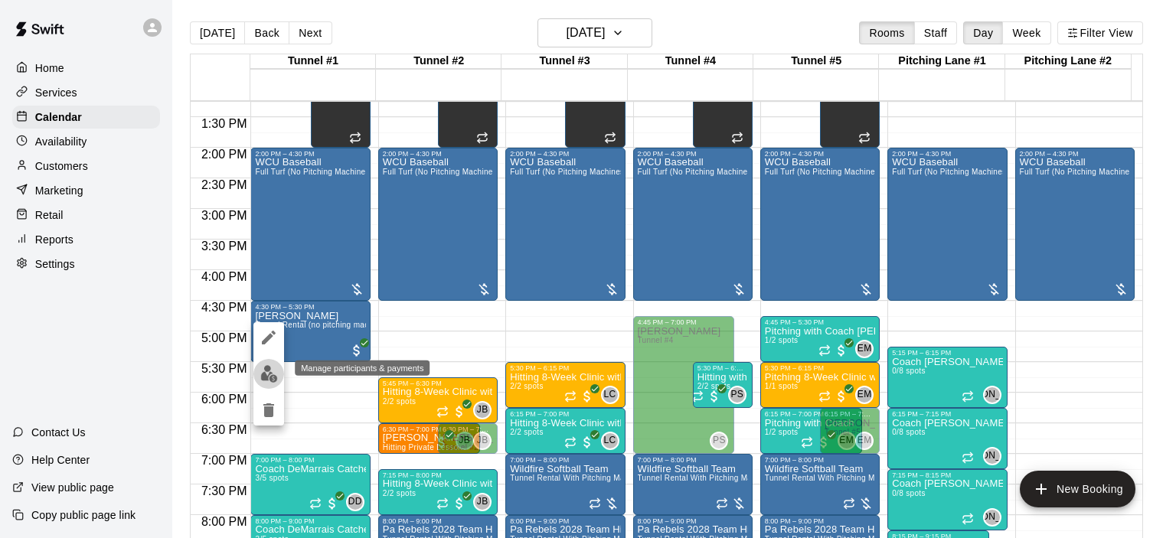
click at [269, 376] on img "edit" at bounding box center [269, 374] width 18 height 18
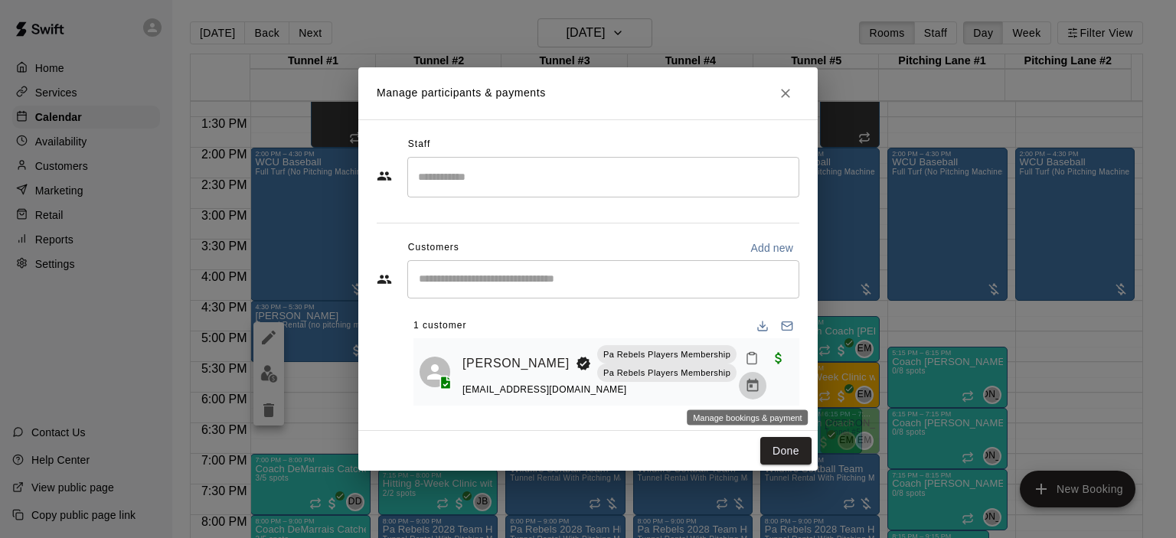
click at [749, 386] on icon "Manage bookings & payment" at bounding box center [752, 385] width 15 height 15
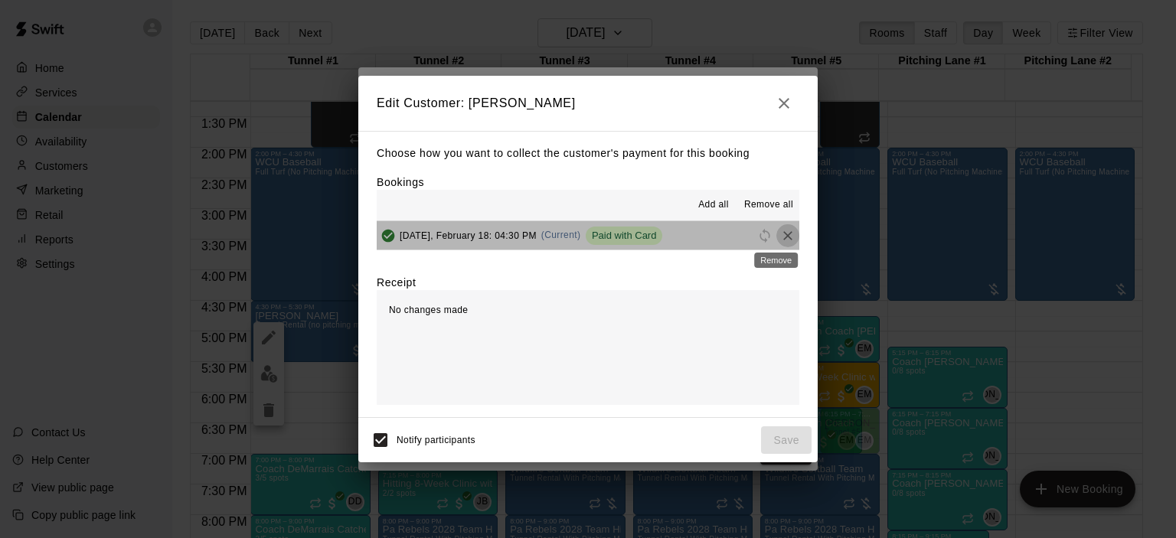
click at [780, 235] on icon "Remove" at bounding box center [787, 235] width 15 height 15
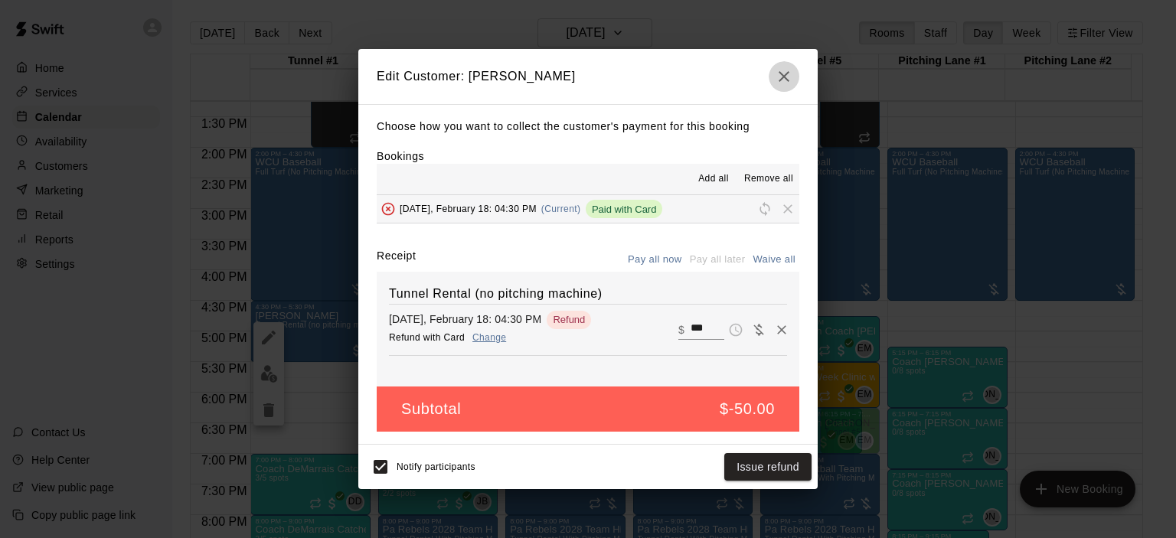
click at [787, 75] on icon "button" at bounding box center [784, 76] width 18 height 18
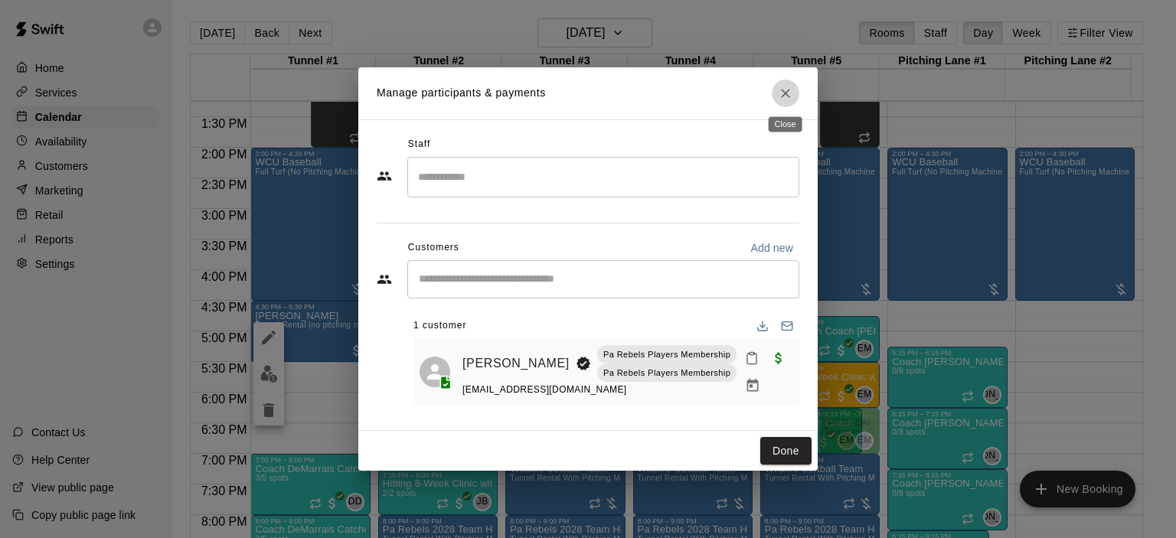
click at [785, 90] on icon "Close" at bounding box center [785, 93] width 15 height 15
